Goal: Task Accomplishment & Management: Manage account settings

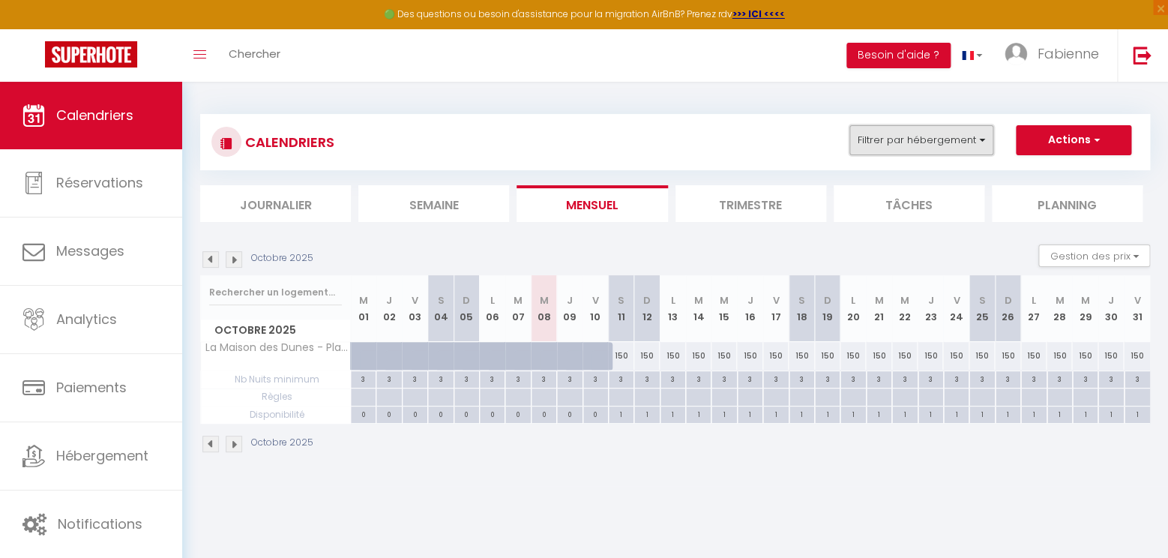
click at [975, 139] on button "Filtrer par hébergement" at bounding box center [921, 140] width 144 height 30
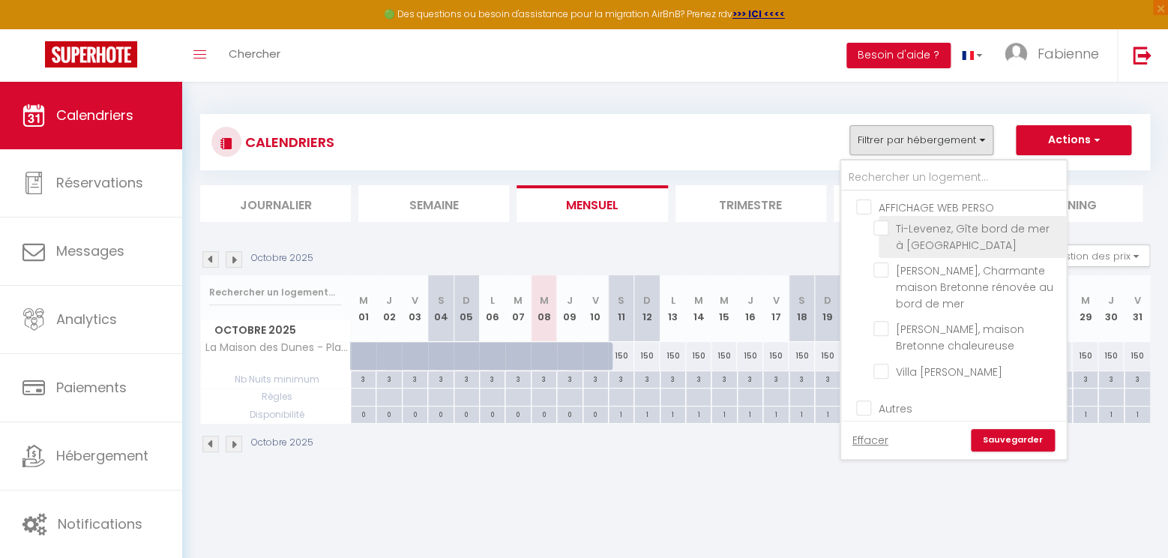
click at [891, 228] on input "Ti-Levenez, Gîte bord de mer à [GEOGRAPHIC_DATA]" at bounding box center [966, 227] width 187 height 15
checkbox input "true"
checkbox input "false"
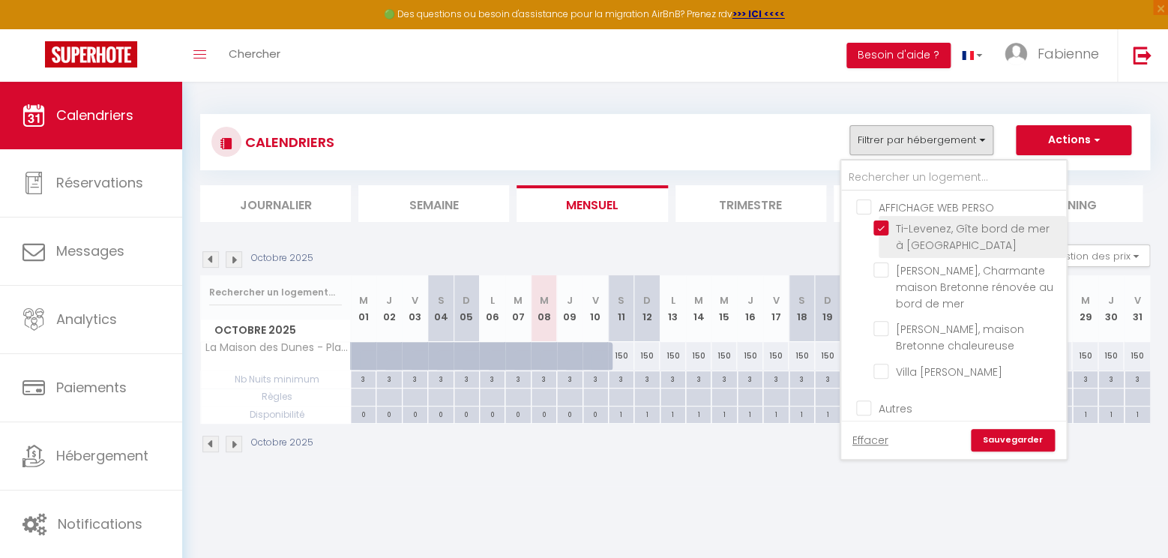
checkbox input "false"
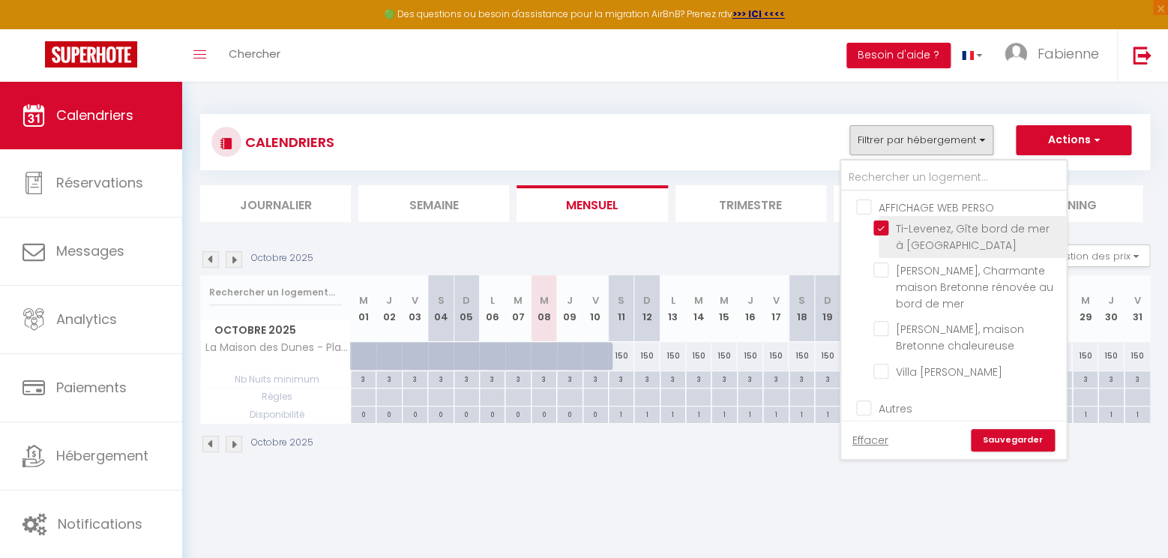
checkbox input "false"
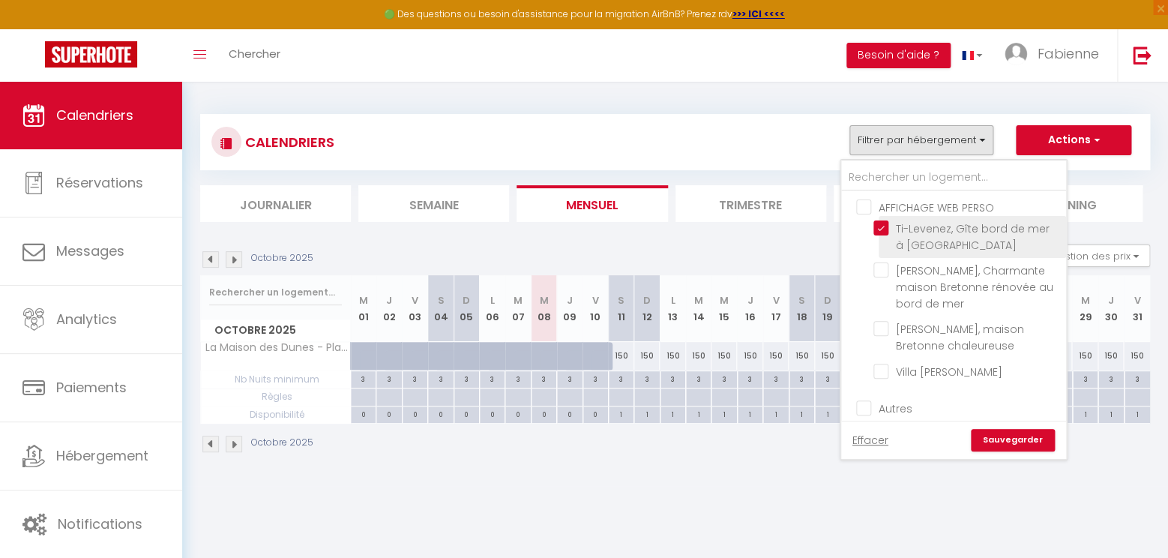
checkbox input "false"
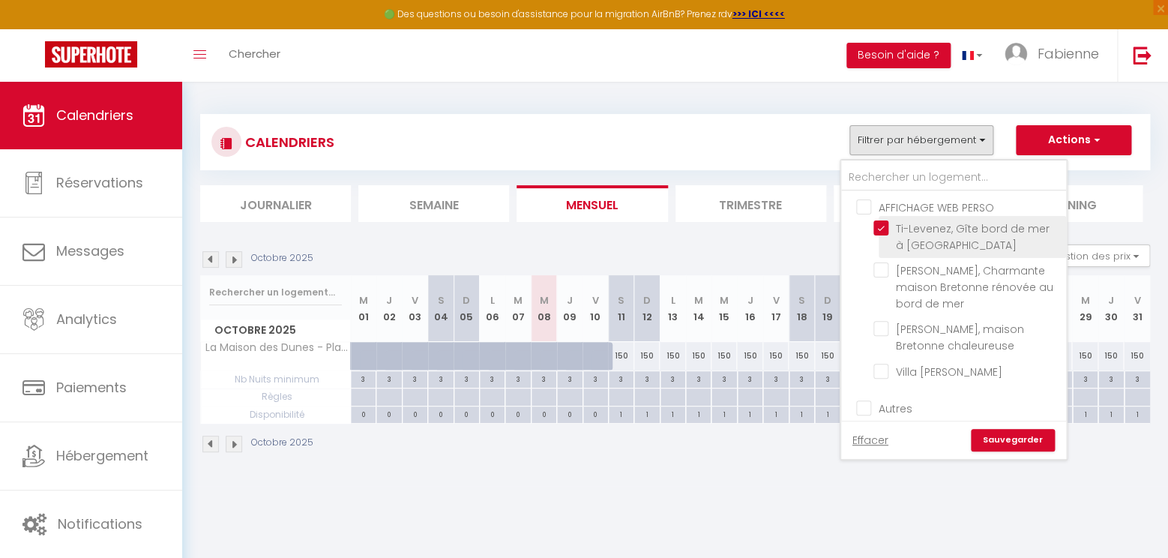
checkbox input "false"
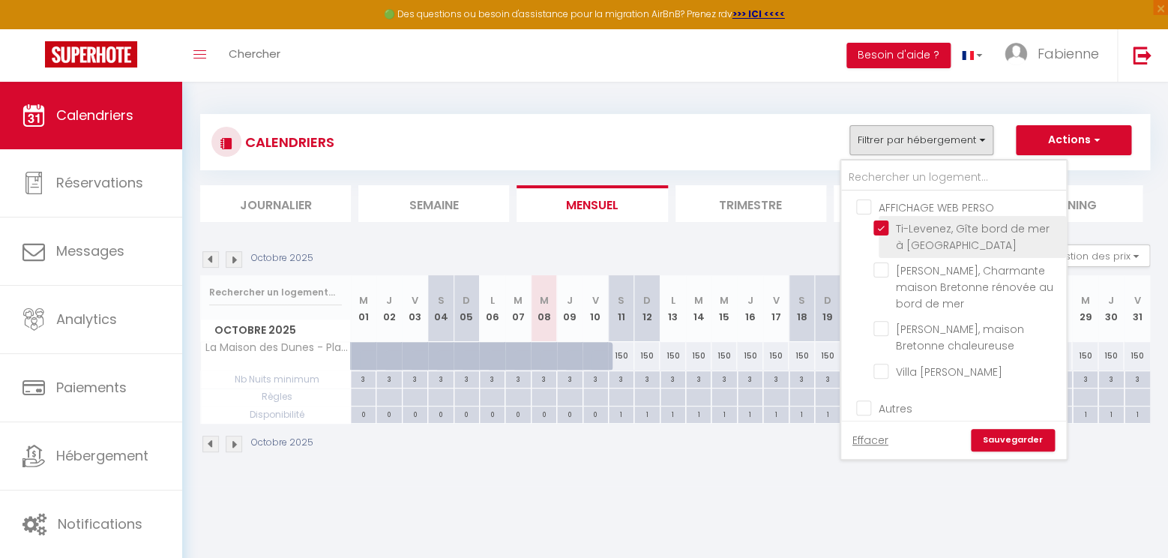
checkbox input "false"
click at [1027, 439] on link "Sauvegarder" at bounding box center [1013, 440] width 84 height 22
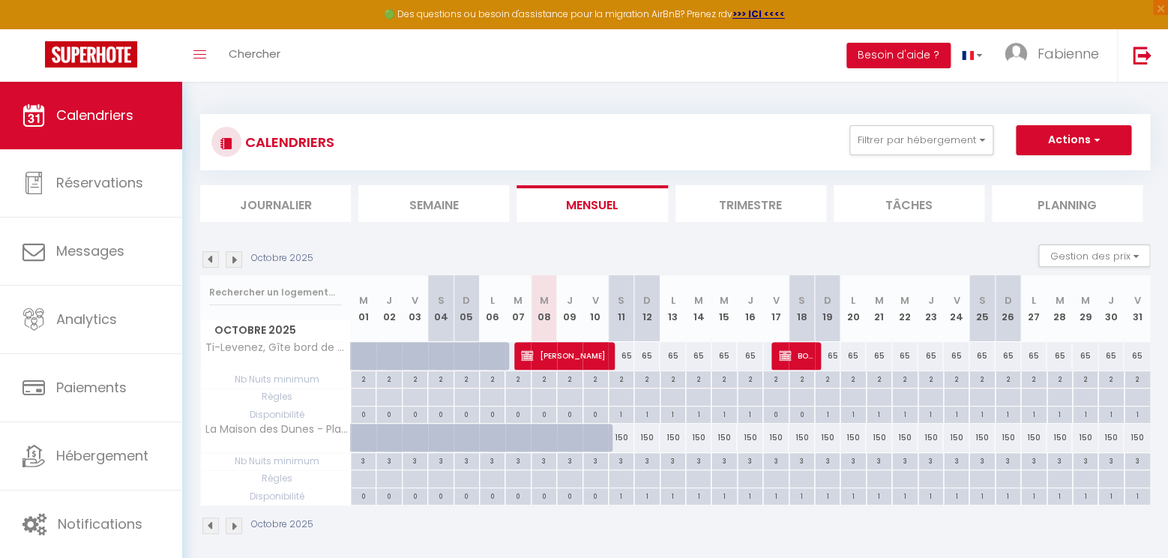
click at [568, 349] on span "[PERSON_NAME]" at bounding box center [563, 355] width 85 height 28
select select "OK"
select select "KO"
select select "1"
select select "0"
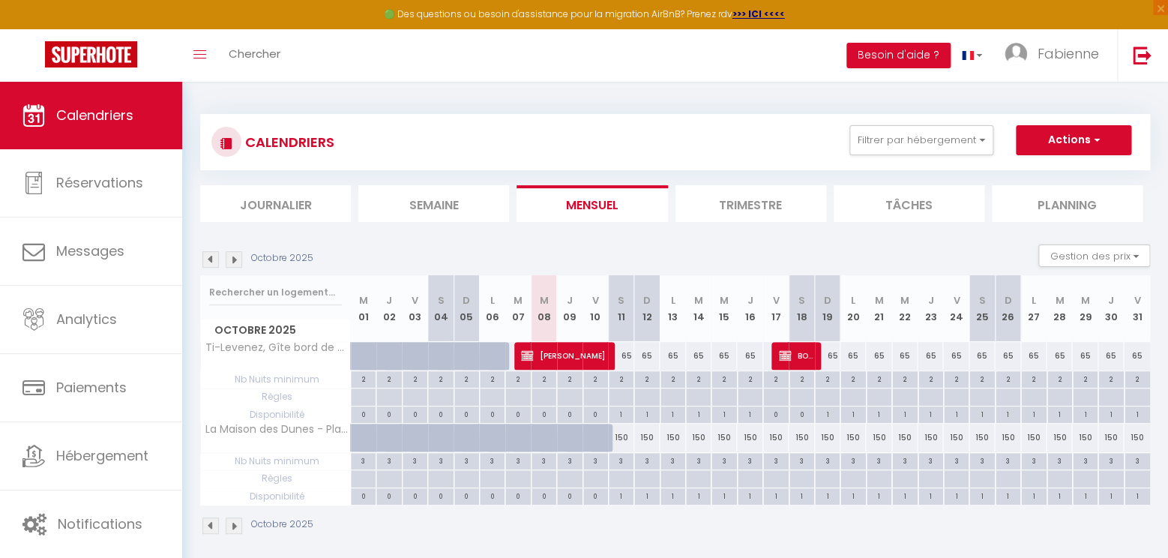
select select "1"
select select
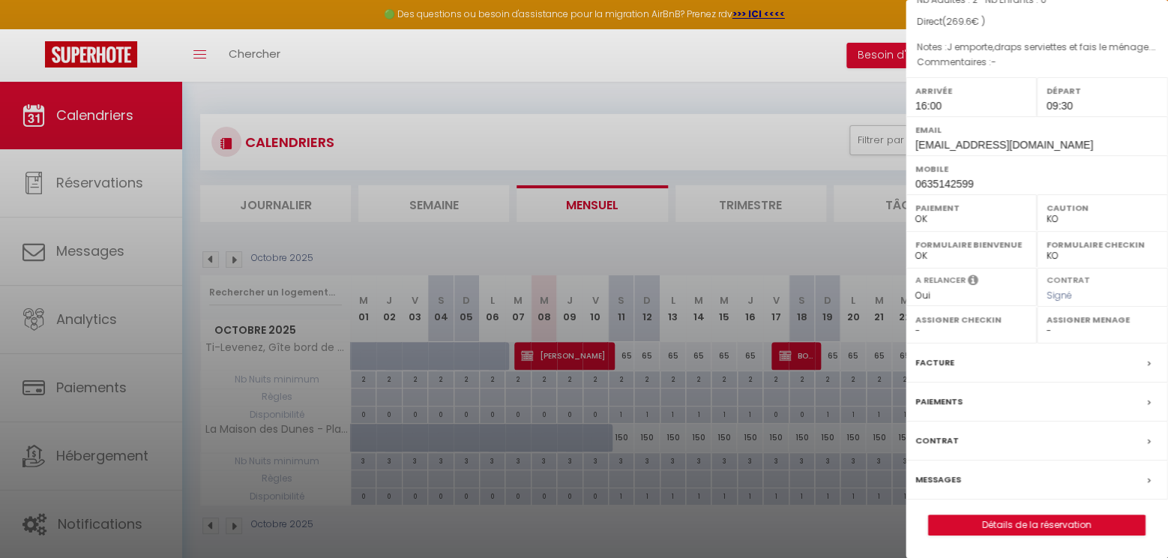
scroll to position [177, 0]
click at [1037, 523] on link "Détails de la réservation" at bounding box center [1037, 524] width 216 height 19
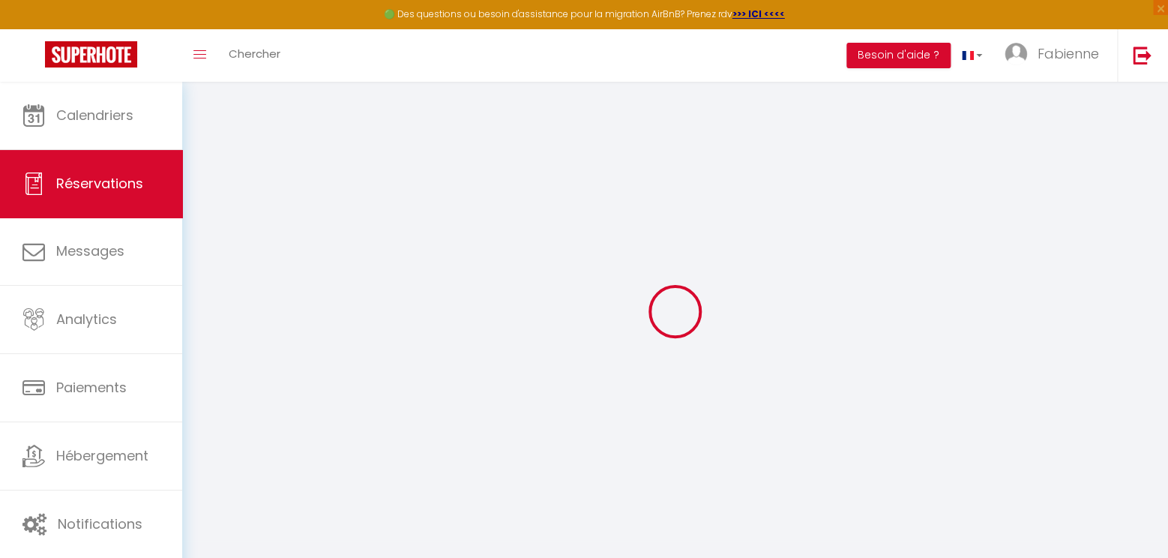
select select
select select "14"
checkbox input "false"
select select
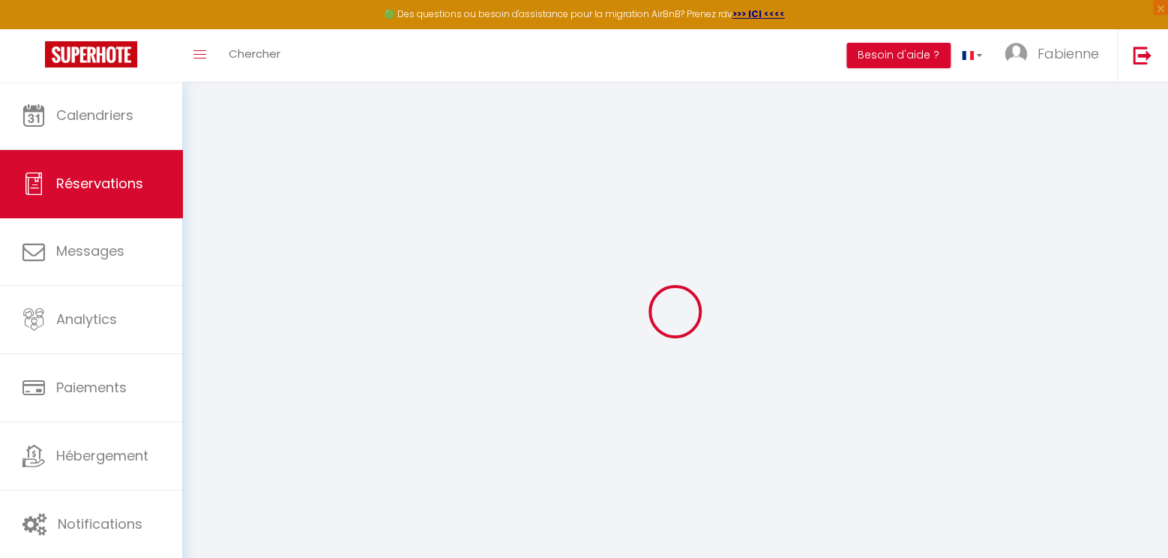
select select
checkbox input "false"
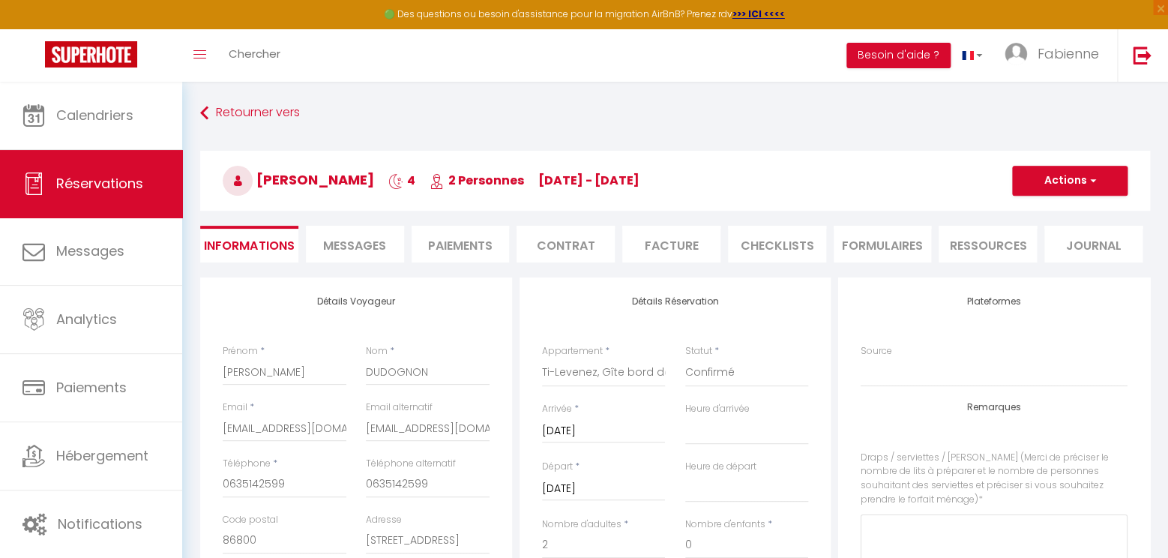
select select
checkbox input "false"
select select
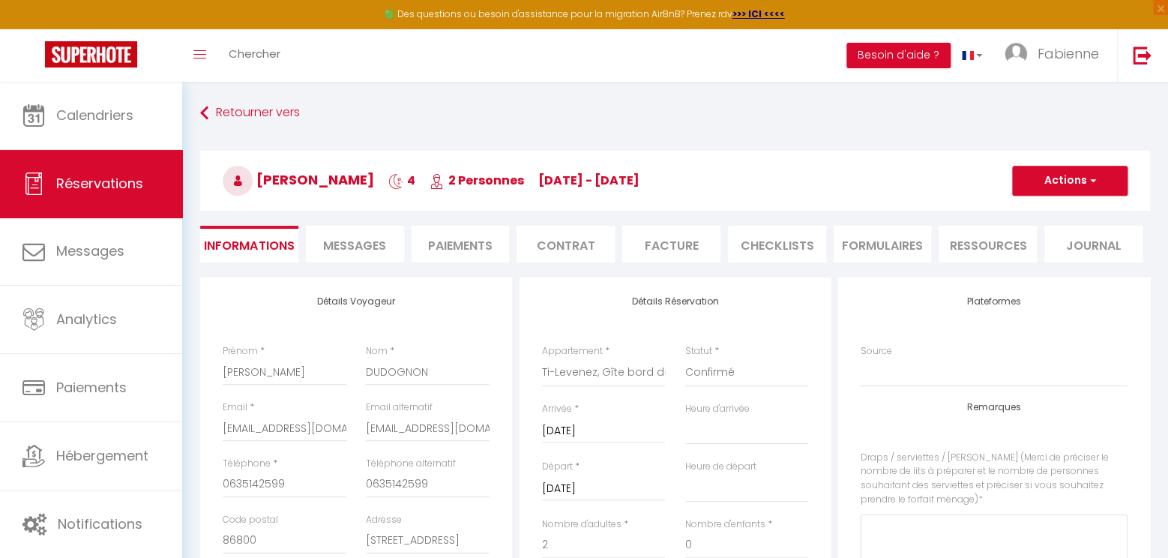
checkbox input "false"
type ménage\)0 "J emporte,draps serviettes et fais le ménage. Nous emportons,nos draps, serviet…"
type input "9.6"
select select
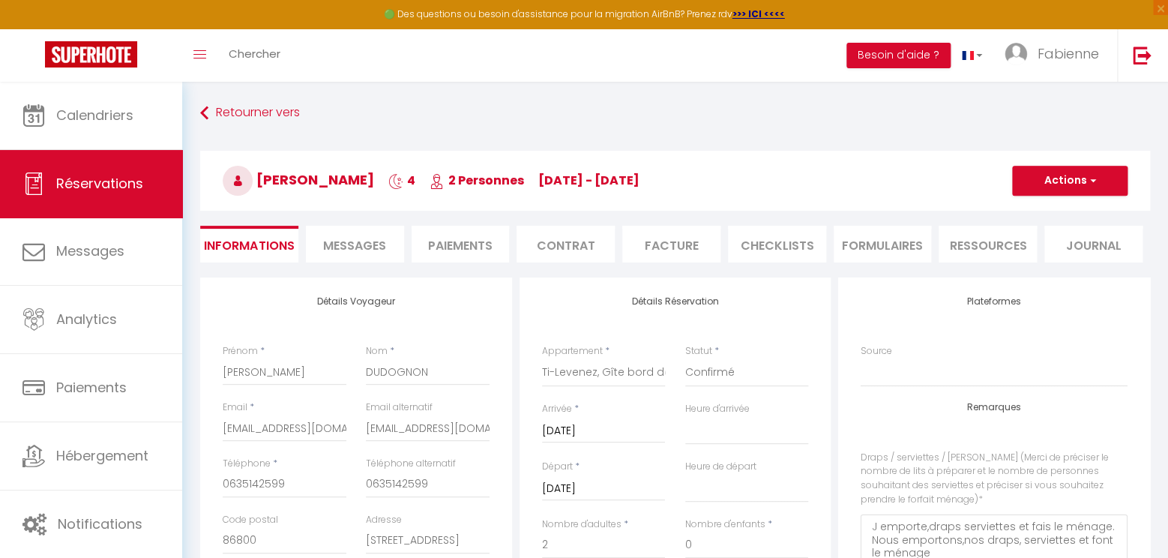
checkbox input "false"
select select "16:00"
select select "09:30"
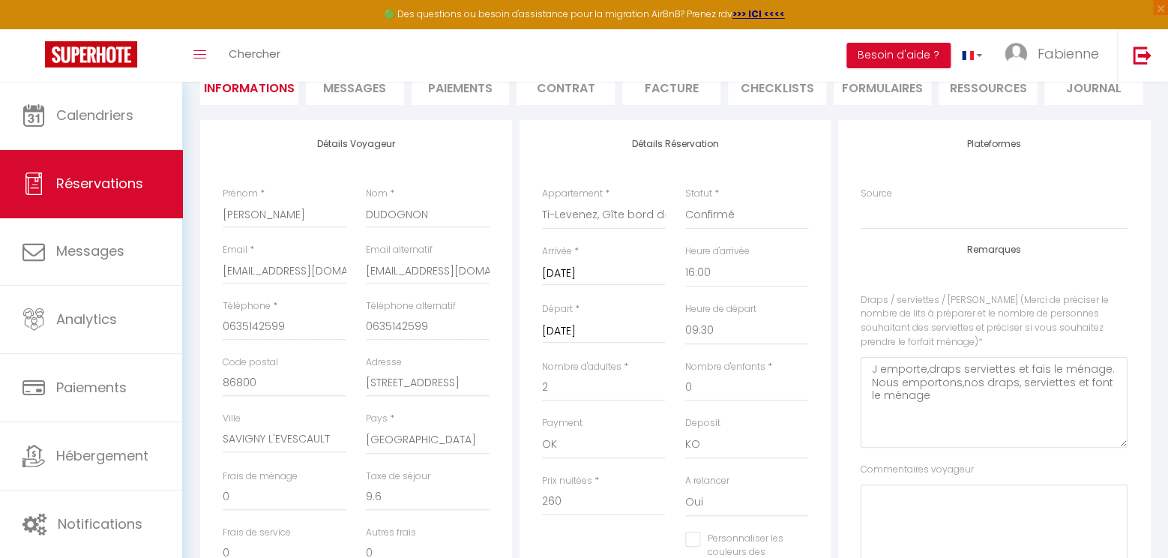
click at [627, 338] on input "[DATE]" at bounding box center [604, 331] width 124 height 19
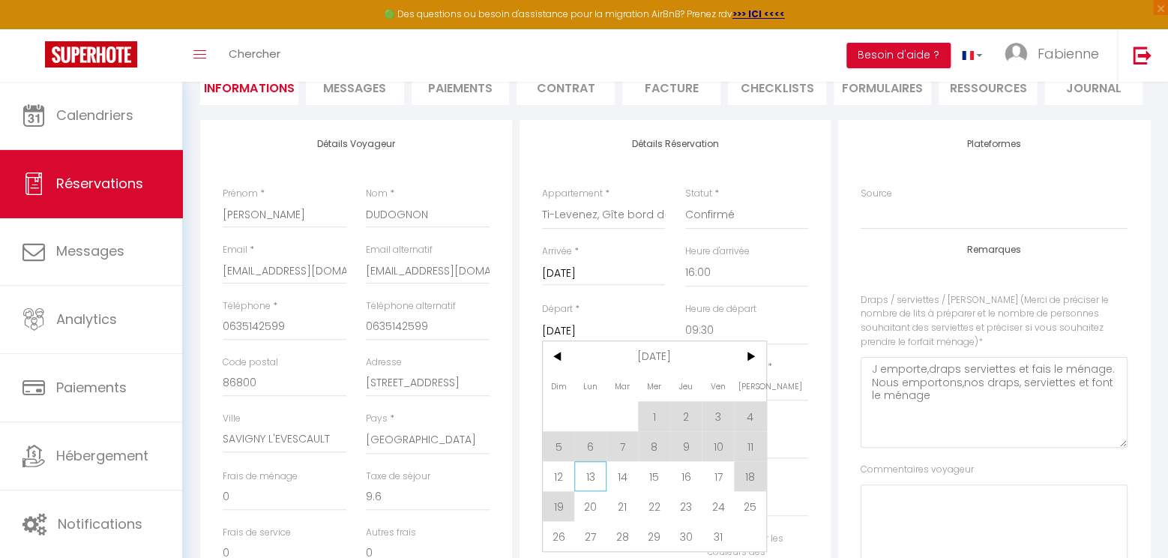
click at [595, 478] on span "13" at bounding box center [590, 476] width 32 height 30
type input "Lun 13 Octobre 2025"
checkbox input "false"
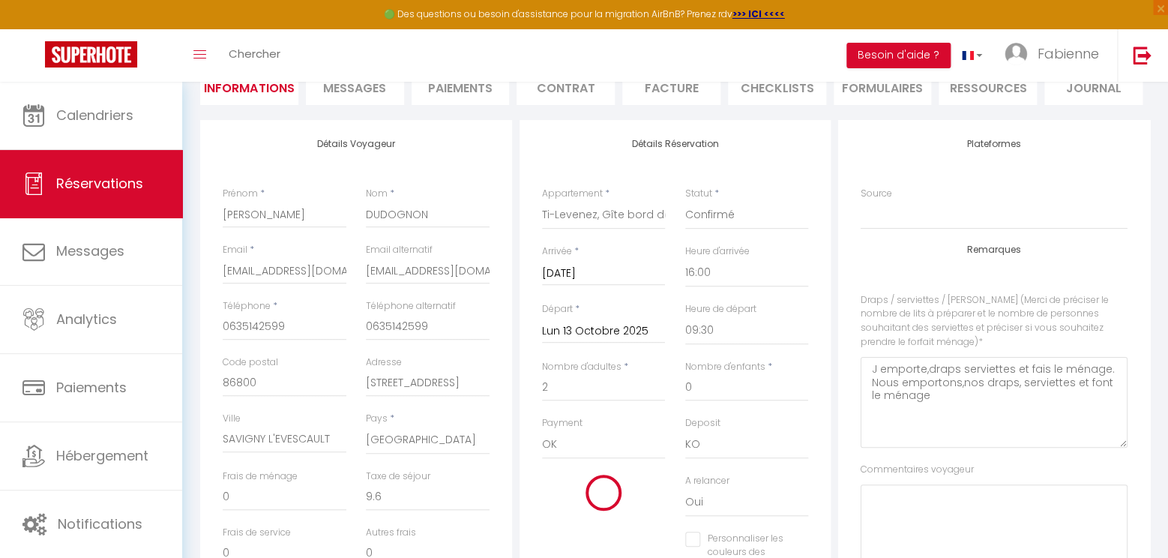
type input "14.4"
type input "390"
checkbox input "false"
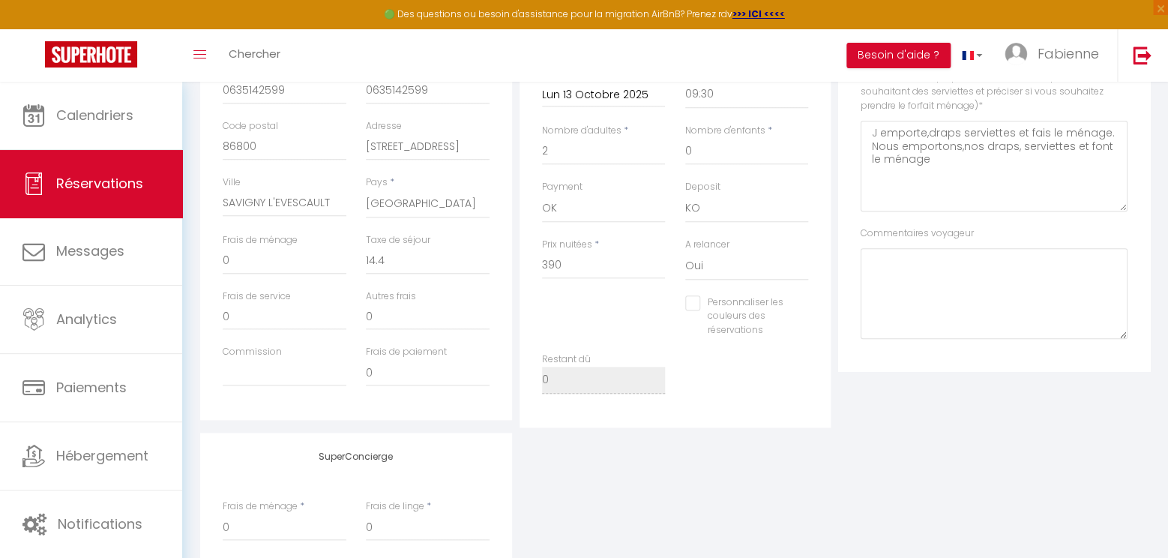
scroll to position [0, 0]
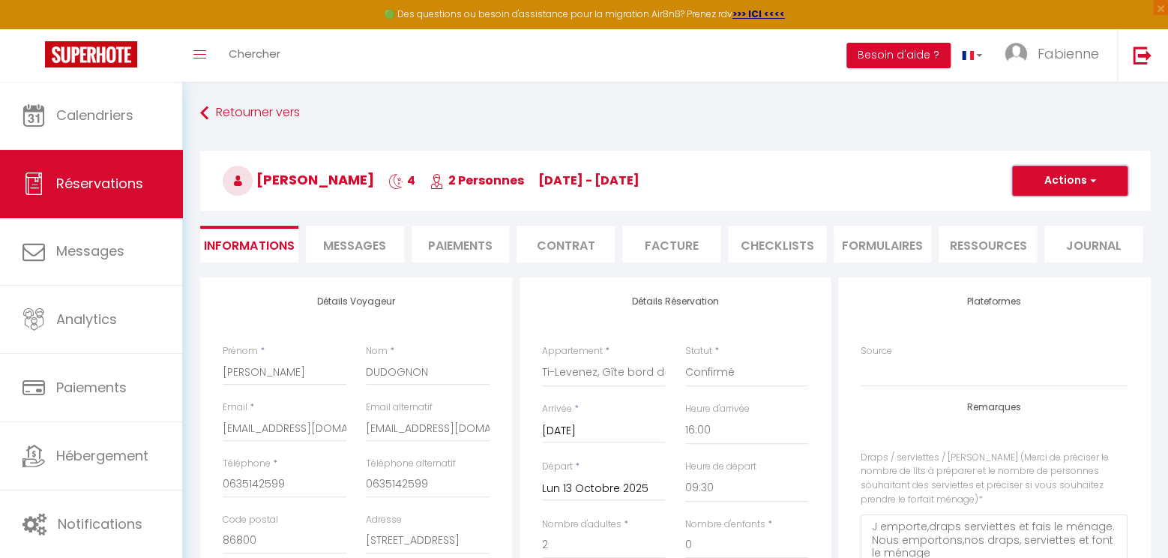
click at [1091, 184] on span "button" at bounding box center [1090, 180] width 9 height 13
click at [1040, 212] on link "Enregistrer" at bounding box center [1055, 213] width 118 height 19
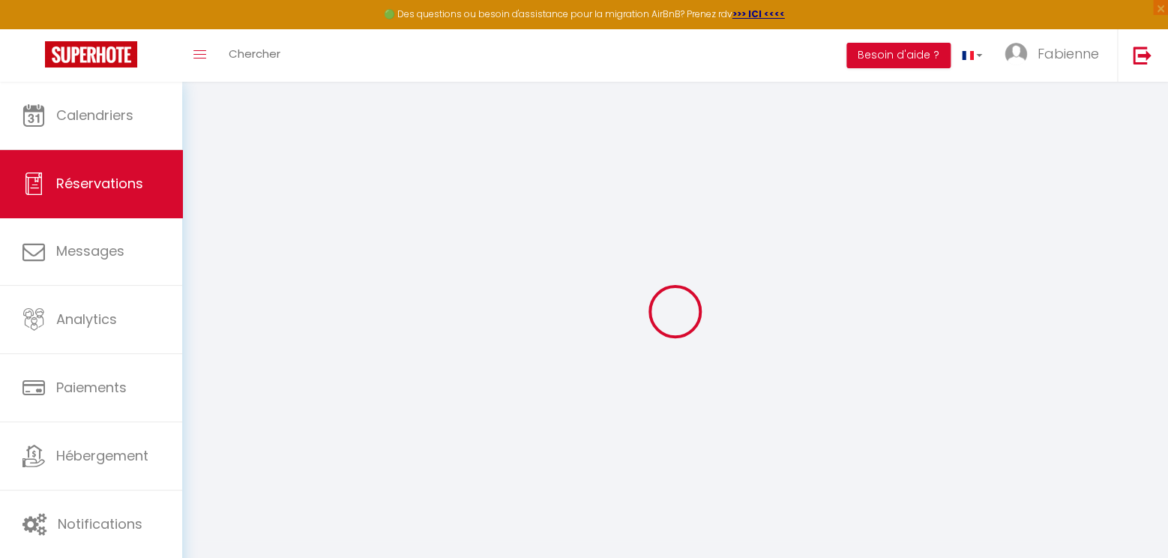
select select "not_cancelled"
